Goal: Task Accomplishment & Management: Complete application form

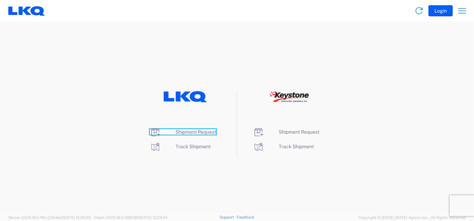
click at [184, 133] on span "Shipment Request" at bounding box center [196, 132] width 41 height 6
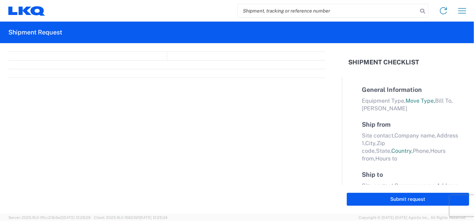
select select "FULL"
select select "LBS"
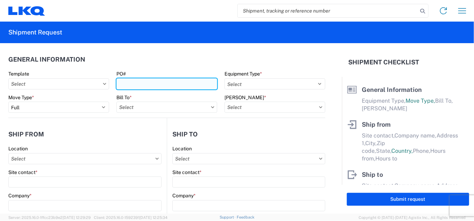
click at [144, 86] on input "PO#" at bounding box center [166, 83] width 101 height 11
type input "1"
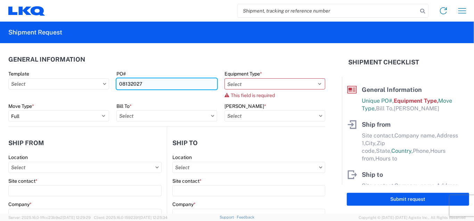
click at [151, 82] on input "08132027" at bounding box center [166, 83] width 101 height 11
type input "08132025"
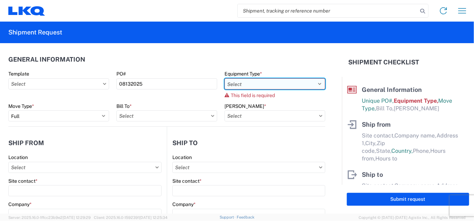
click at [262, 80] on select "Select 53’ Dry Van Flatbed Dropdeck (van) Lowboy (flatbed) Rail" at bounding box center [275, 83] width 101 height 11
select select "STDV"
click at [225, 78] on select "Select 53’ Dry Van Flatbed Dropdeck (van) Lowboy (flatbed) Rail" at bounding box center [275, 83] width 101 height 11
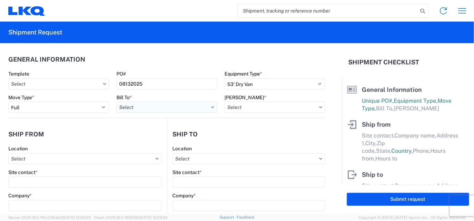
click at [155, 108] on input "Bill To *" at bounding box center [166, 107] width 101 height 11
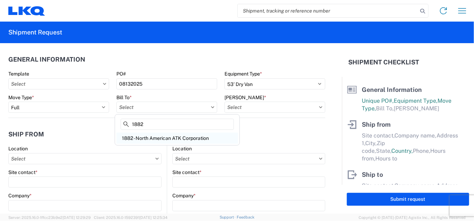
type input "1882"
click at [156, 137] on div "1882 - North American ATK Corporation" at bounding box center [177, 137] width 122 height 11
type input "1882 - North American ATK Corporation"
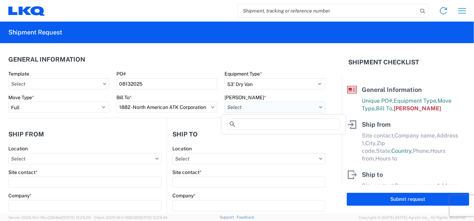
click at [255, 108] on input "[PERSON_NAME] *" at bounding box center [275, 107] width 101 height 11
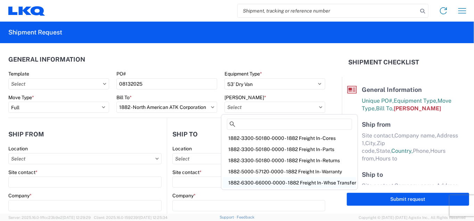
click at [262, 181] on div "1882-6300-66000-0000 - 1882 Freight In - Whse Transfer" at bounding box center [290, 182] width 134 height 11
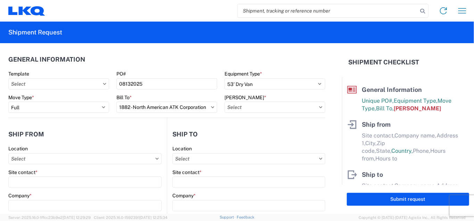
type input "1882-6300-66000-0000 - 1882 Freight In - Whse Transfer"
click at [319, 106] on icon at bounding box center [320, 107] width 3 height 2
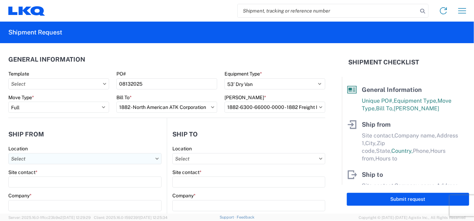
click at [34, 161] on input "Location" at bounding box center [84, 158] width 153 height 11
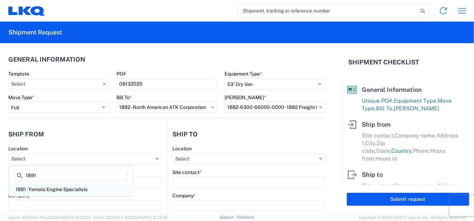
type input "1891"
click at [39, 191] on div "1891 - Yamato Engine Specialists" at bounding box center [71, 189] width 122 height 11
type input "1891 - Yamato Engine Specialists"
type input "[PERSON_NAME]"
type input "LKQ Corporation"
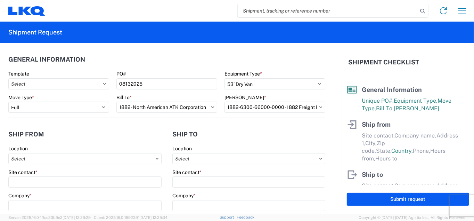
type input "[STREET_ADDRESS]"
type input "Bellingham"
type input "98226"
select select "WA"
select select "US"
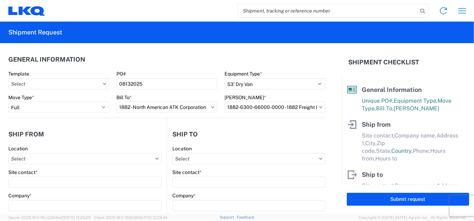
type input "[EMAIL_ADDRESS][DOMAIN_NAME]"
type input "13:00"
type input "15:00"
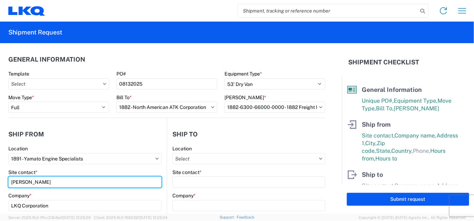
drag, startPoint x: 70, startPoint y: 183, endPoint x: -31, endPoint y: 183, distance: 100.9
click at [0, 183] on html "Home Shipment request Shipment tracking Shipment Request General Information Te…" at bounding box center [237, 110] width 474 height 221
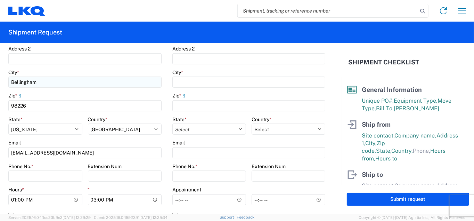
scroll to position [209, 0]
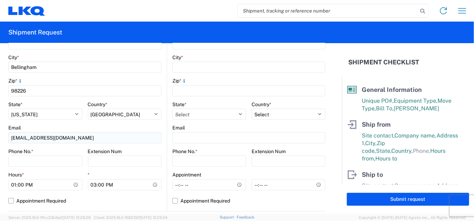
type input "[PERSON_NAME]"
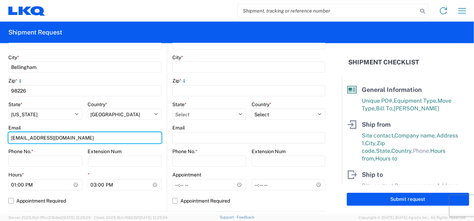
drag, startPoint x: 66, startPoint y: 137, endPoint x: -10, endPoint y: 143, distance: 75.6
click at [0, 143] on html "Home Shipment request Shipment tracking Shipment Request General Information Te…" at bounding box center [237, 110] width 474 height 221
type input "[EMAIL_ADDRESS][DOMAIN_NAME]"
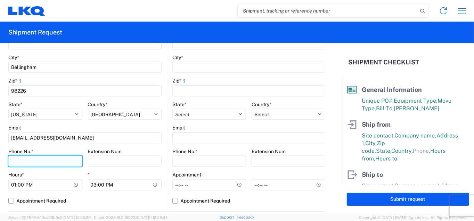
click at [36, 163] on input "Phone No. *" at bounding box center [45, 160] width 74 height 11
type input "[PHONE_NUMBER]"
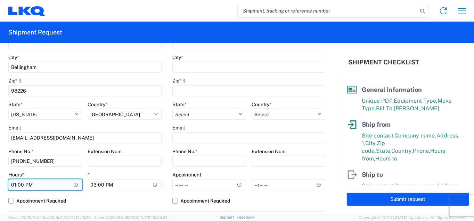
click at [15, 185] on input "13:00" at bounding box center [45, 184] width 74 height 11
click at [28, 186] on input "21:00" at bounding box center [45, 184] width 74 height 11
type input "09:00"
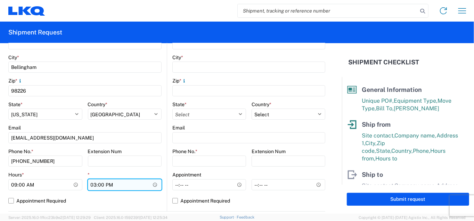
click at [94, 187] on input "15:00" at bounding box center [125, 184] width 74 height 11
type input "12:00"
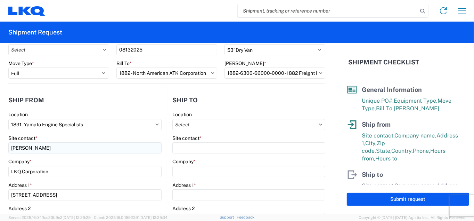
scroll to position [0, 0]
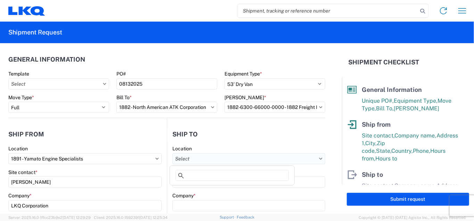
click at [224, 163] on input "Location" at bounding box center [248, 158] width 153 height 11
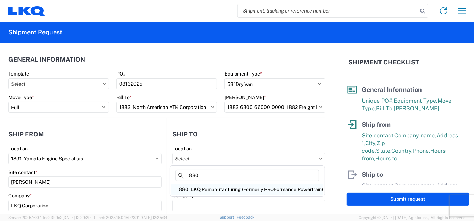
type input "1880"
click at [218, 191] on div "1880 - LKQ Remanufacturing (Formerly PROFormance Powertrain)" at bounding box center [247, 189] width 152 height 11
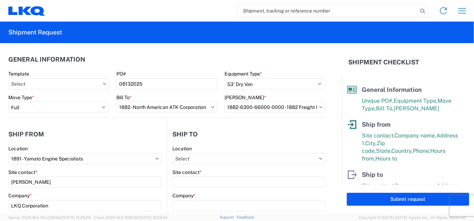
type input "1880 - LKQ Remanufacturing (Formerly PROFormance Powertrain)"
type input "LKQ Corporation"
type input "[STREET_ADDRESS]"
type input "[GEOGRAPHIC_DATA]"
type input "65803"
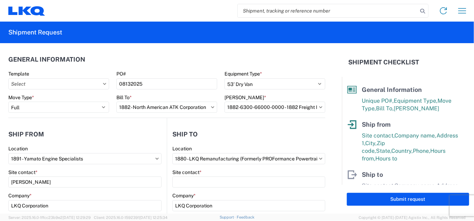
select select "US"
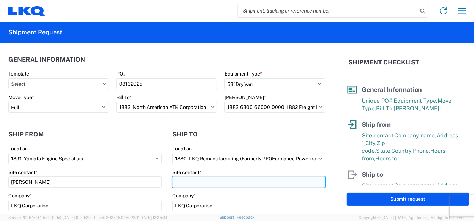
click at [206, 181] on input "Site contact *" at bounding box center [248, 181] width 153 height 11
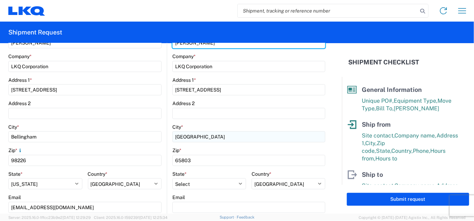
scroll to position [174, 0]
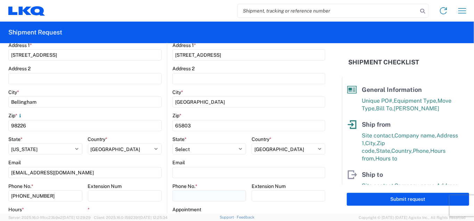
type input "[PERSON_NAME]"
click at [194, 196] on input "Phone No. *" at bounding box center [209, 195] width 74 height 11
type input "3"
type input "417"
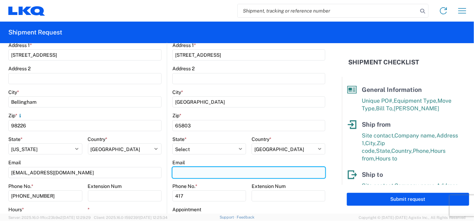
click at [191, 174] on input "Email" at bounding box center [248, 172] width 153 height 11
type input "[EMAIL_ADDRESS][DOMAIN_NAME]"
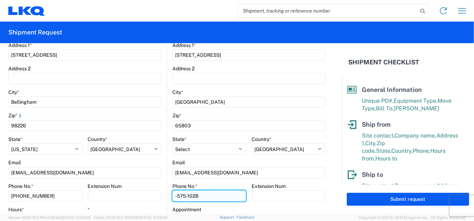
click at [82, 196] on input "-575-1028" at bounding box center [45, 195] width 74 height 11
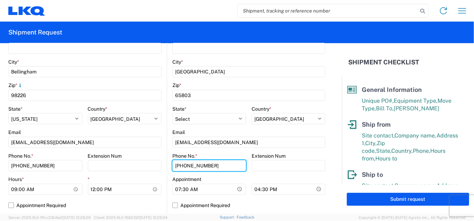
scroll to position [243, 0]
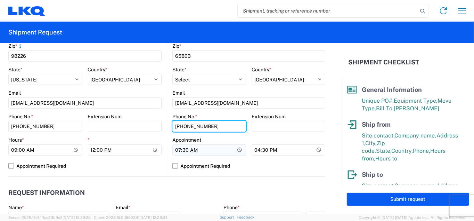
type input "[PHONE_NUMBER]"
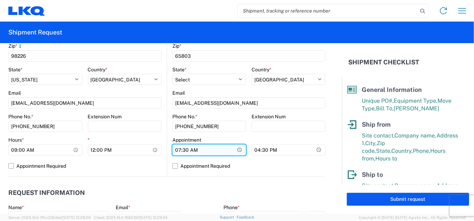
click at [176, 150] on input "07:30" at bounding box center [209, 149] width 74 height 11
click at [180, 150] on input "Hours *" at bounding box center [209, 149] width 74 height 11
click at [185, 150] on input "Hours *" at bounding box center [209, 149] width 74 height 11
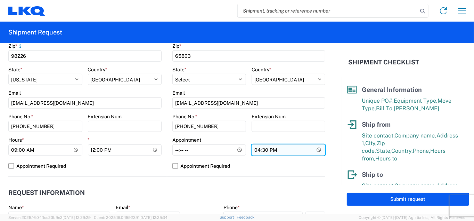
click at [253, 150] on input "16:30" at bounding box center [289, 149] width 74 height 11
click at [261, 150] on input "*" at bounding box center [289, 149] width 74 height 11
click at [265, 150] on input "*" at bounding box center [289, 149] width 74 height 11
click at [173, 164] on label "Appointment Required" at bounding box center [248, 165] width 153 height 11
click at [0, 0] on input "Appointment Required" at bounding box center [0, 0] width 0 height 0
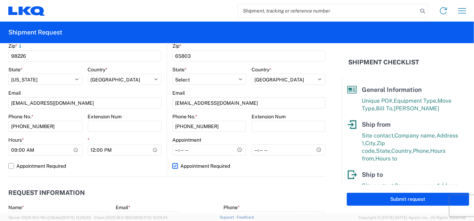
select select "US"
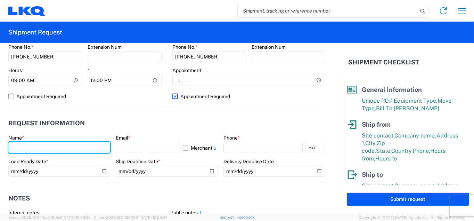
click at [24, 151] on input "text" at bounding box center [59, 147] width 102 height 11
type input "[PERSON_NAME]"
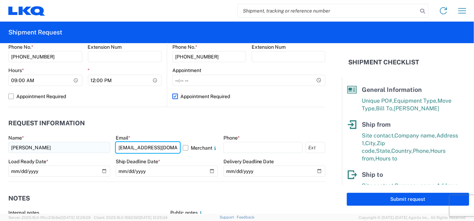
type input "[EMAIL_ADDRESS][DOMAIN_NAME]"
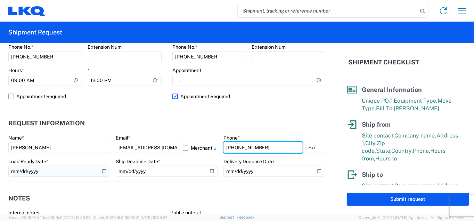
type input "[PHONE_NUMBER]"
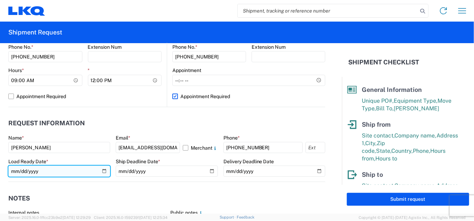
click at [86, 171] on input "date" at bounding box center [59, 171] width 102 height 11
click at [101, 171] on input "date" at bounding box center [59, 171] width 102 height 11
type input "[DATE]"
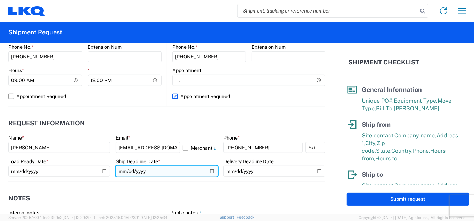
click at [207, 170] on input "date" at bounding box center [167, 171] width 102 height 11
type input "[DATE]"
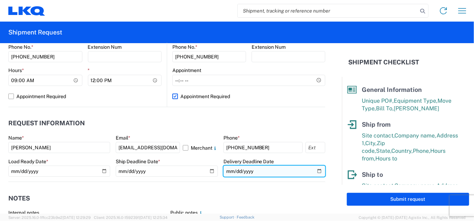
click at [312, 170] on input "date" at bounding box center [275, 171] width 102 height 11
type input "[DATE]"
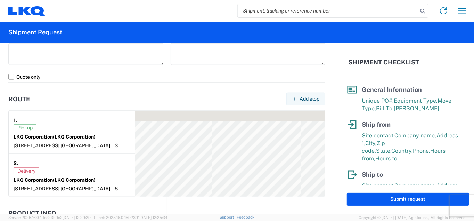
scroll to position [591, 0]
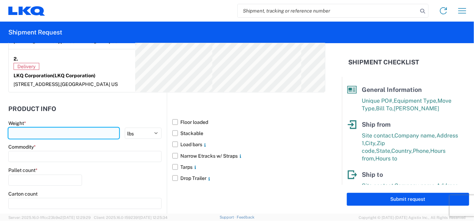
click at [42, 132] on input "number" at bounding box center [63, 133] width 111 height 11
type input "40000"
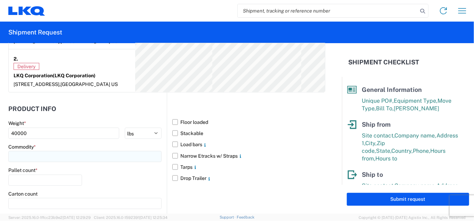
click at [45, 155] on input at bounding box center [84, 156] width 153 height 11
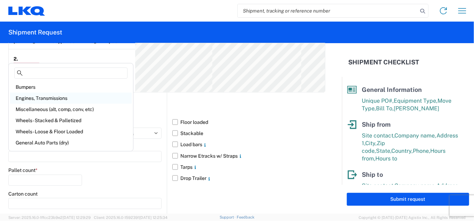
click at [40, 98] on div "Engines, Transmissions" at bounding box center [71, 98] width 122 height 11
type input "Engines, Transmissions"
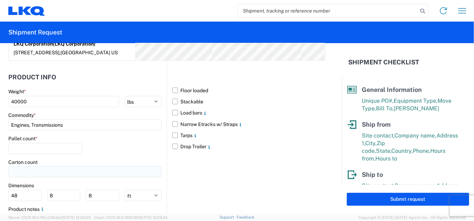
scroll to position [661, 0]
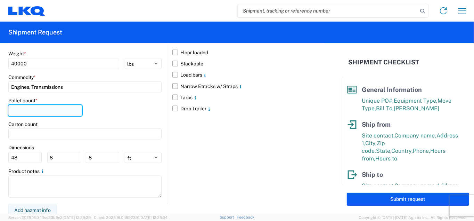
click at [19, 110] on input "number" at bounding box center [45, 110] width 74 height 11
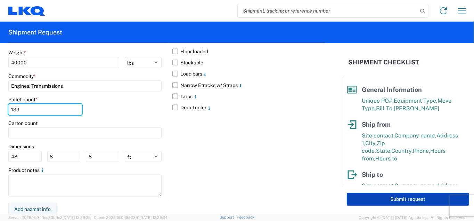
type input "139"
click at [407, 200] on button "Submit request" at bounding box center [408, 199] width 122 height 13
select select "US"
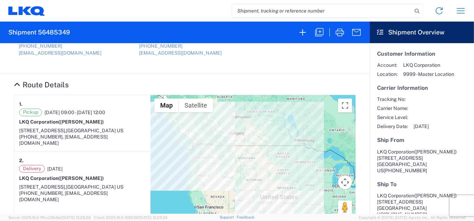
scroll to position [70, 0]
